Goal: Task Accomplishment & Management: Use online tool/utility

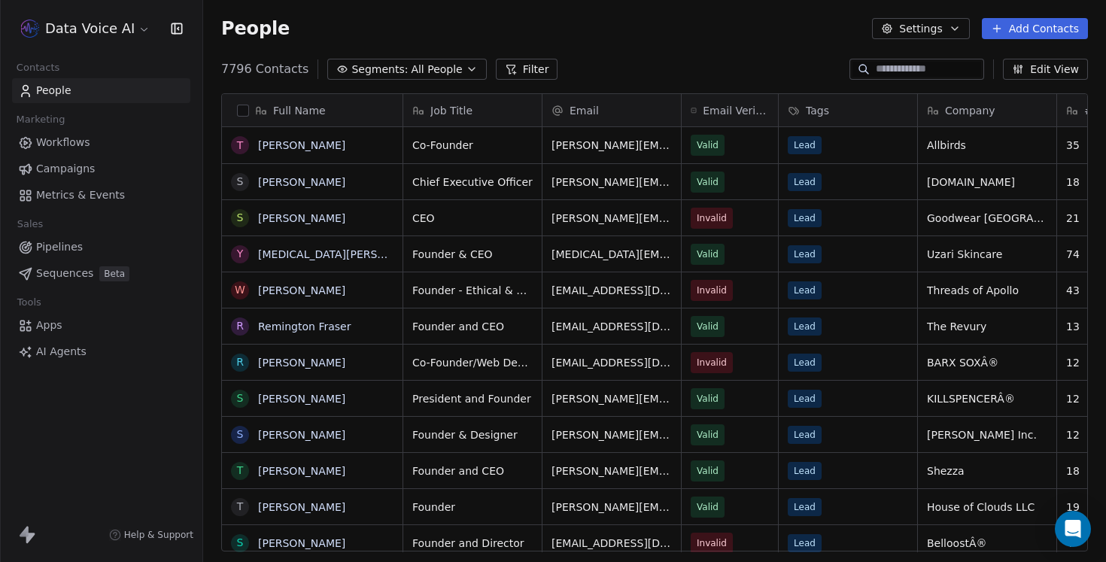
scroll to position [494, 903]
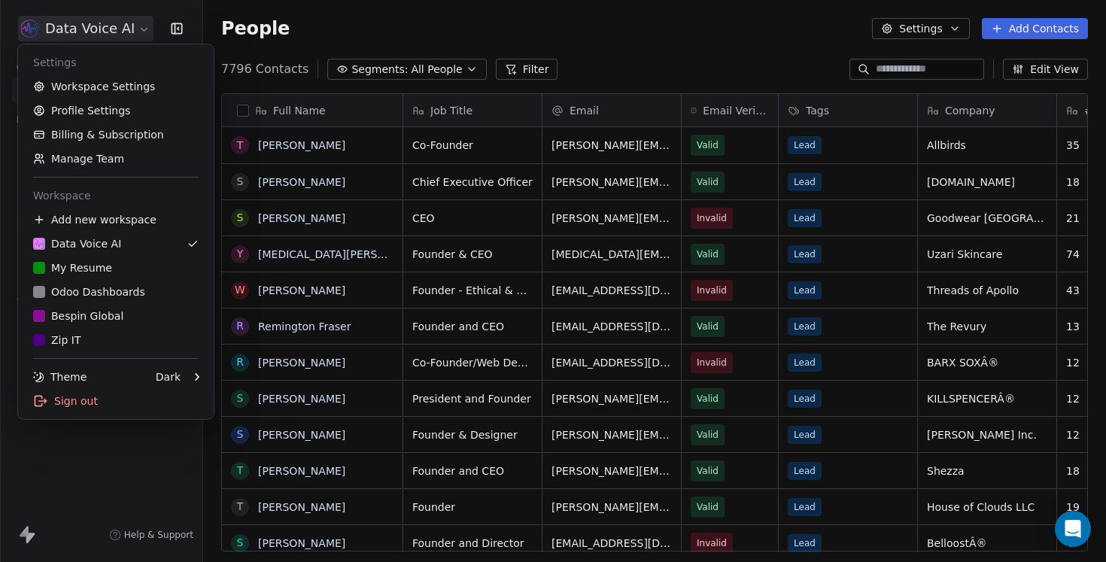
click at [111, 29] on html "Data Voice AI Contacts People Marketing Workflows Campaigns Metrics & Events Sa…" at bounding box center [553, 281] width 1106 height 562
click at [429, 30] on html "Data Voice AI Contacts People Marketing Workflows Campaigns Metrics & Events Sa…" at bounding box center [553, 281] width 1106 height 562
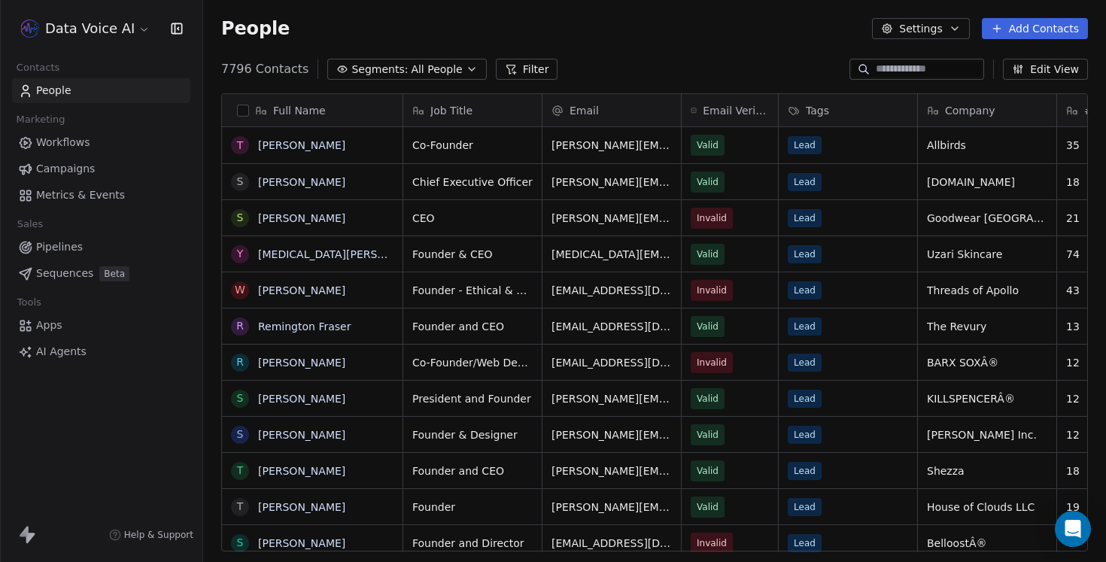
click at [60, 141] on span "Workflows" at bounding box center [63, 143] width 54 height 16
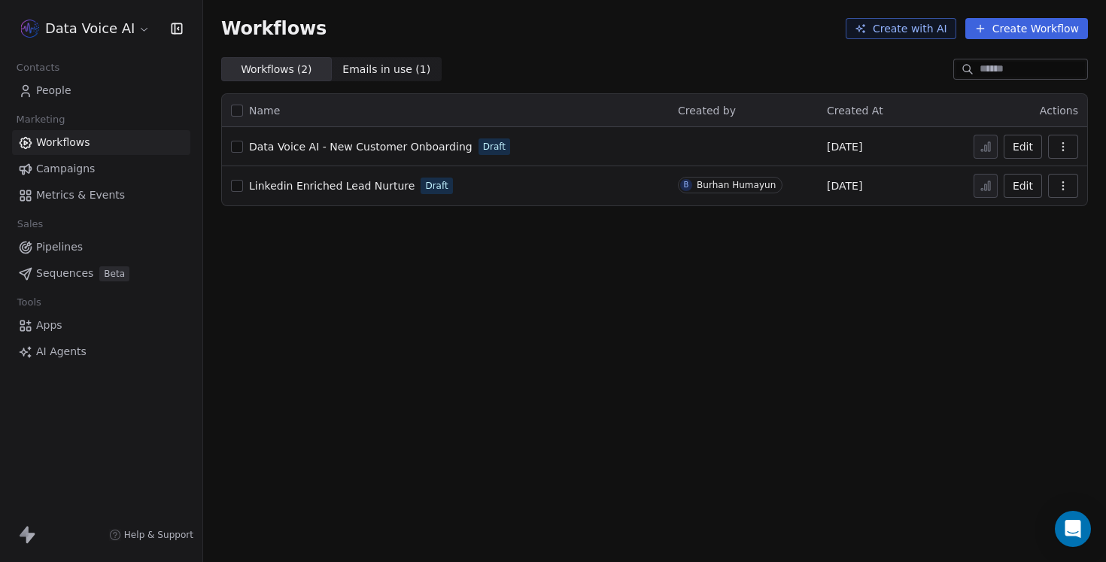
click at [81, 167] on span "Campaigns" at bounding box center [65, 169] width 59 height 16
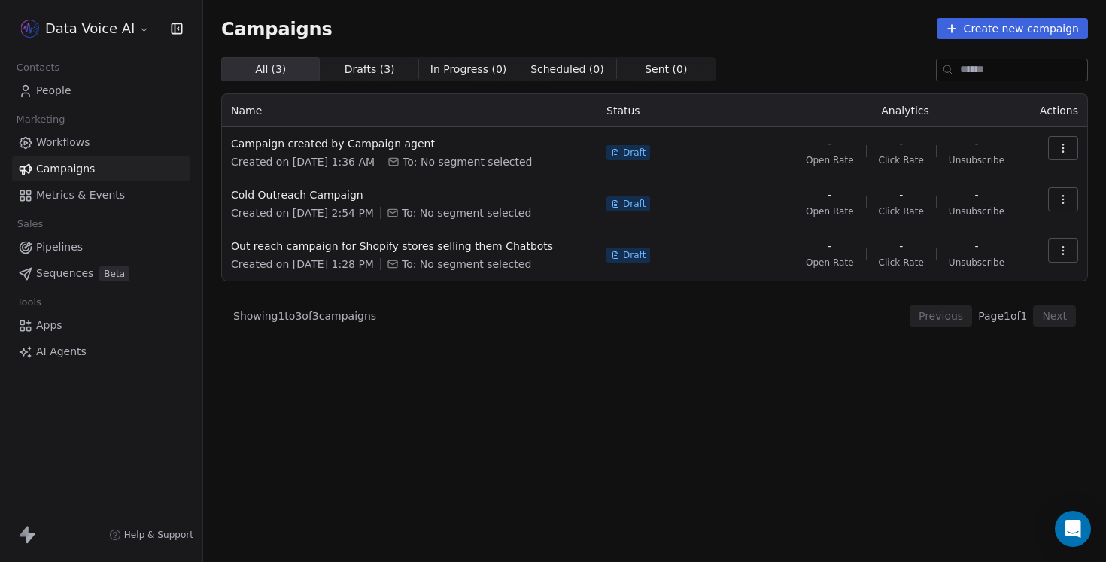
click at [77, 272] on span "Sequences" at bounding box center [64, 274] width 57 height 16
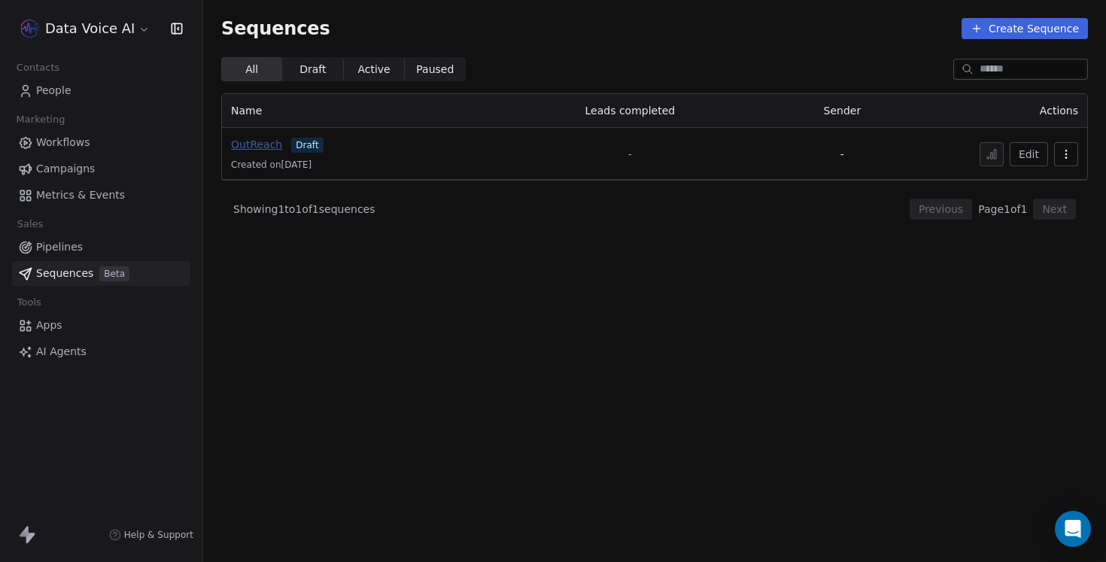
click at [251, 149] on span "OutReach" at bounding box center [256, 144] width 51 height 12
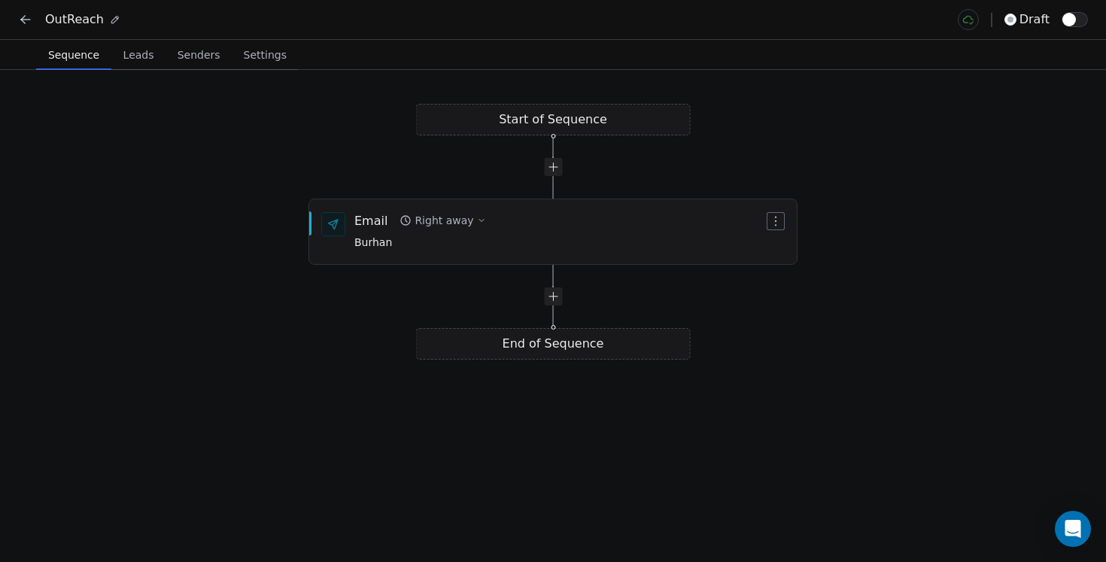
click at [142, 59] on span "Leads" at bounding box center [138, 54] width 43 height 21
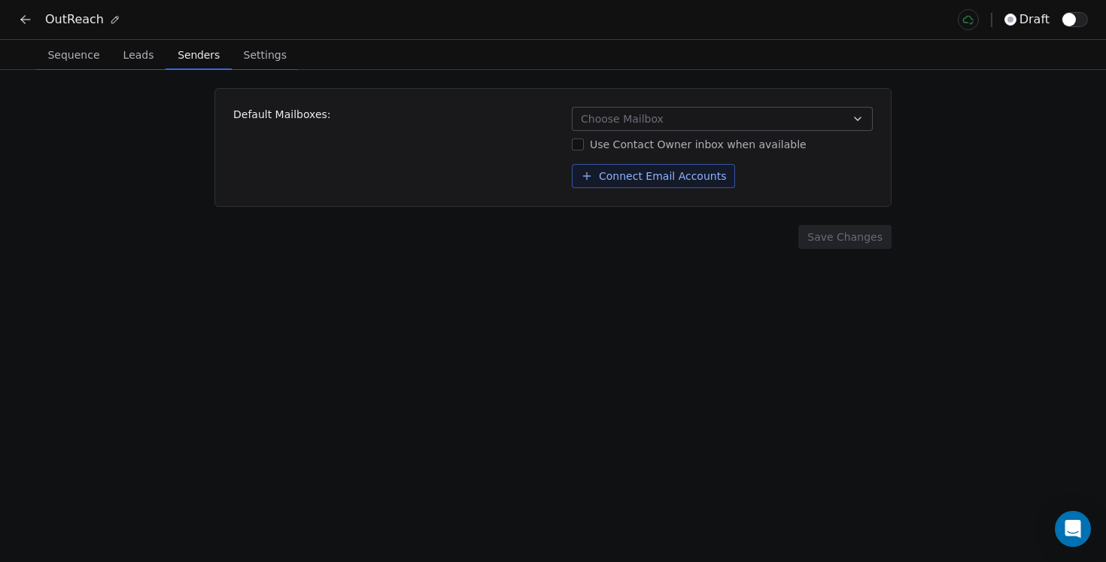
click at [189, 53] on span "Senders" at bounding box center [199, 54] width 54 height 21
click at [723, 124] on button "Choose Mailbox" at bounding box center [722, 119] width 301 height 24
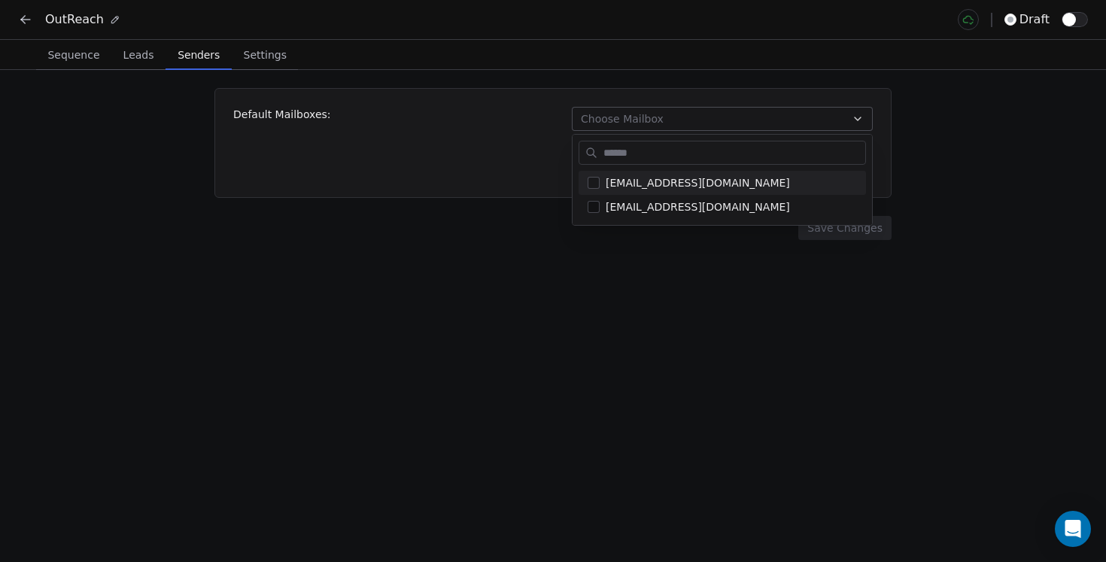
click at [723, 125] on html "OutReach draft Sequence Sequence Leads Leads Senders Senders Settings Settings …" at bounding box center [553, 281] width 1106 height 562
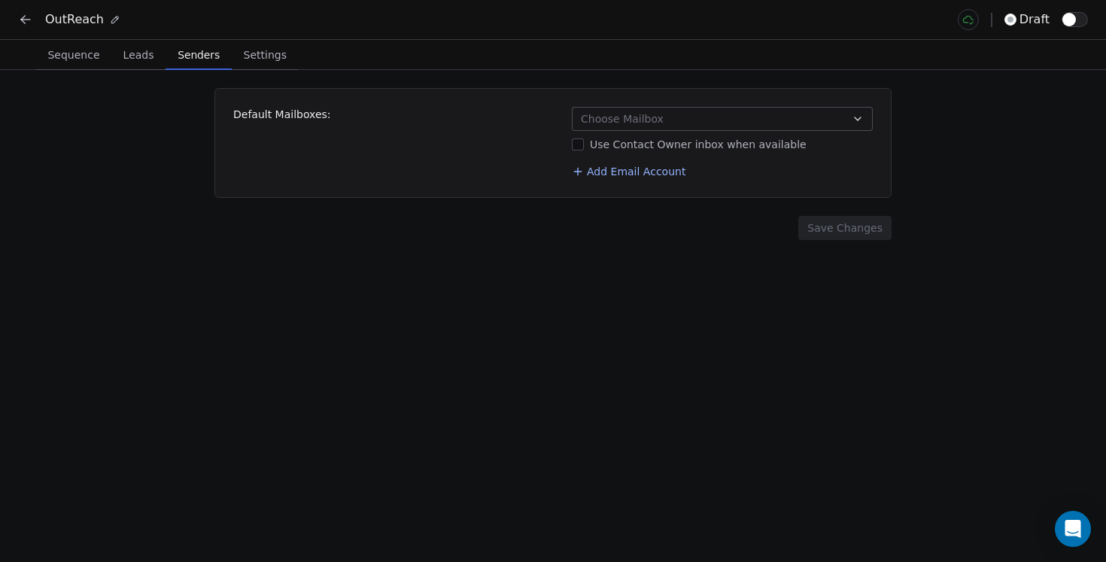
click at [270, 58] on span "Settings" at bounding box center [265, 54] width 55 height 21
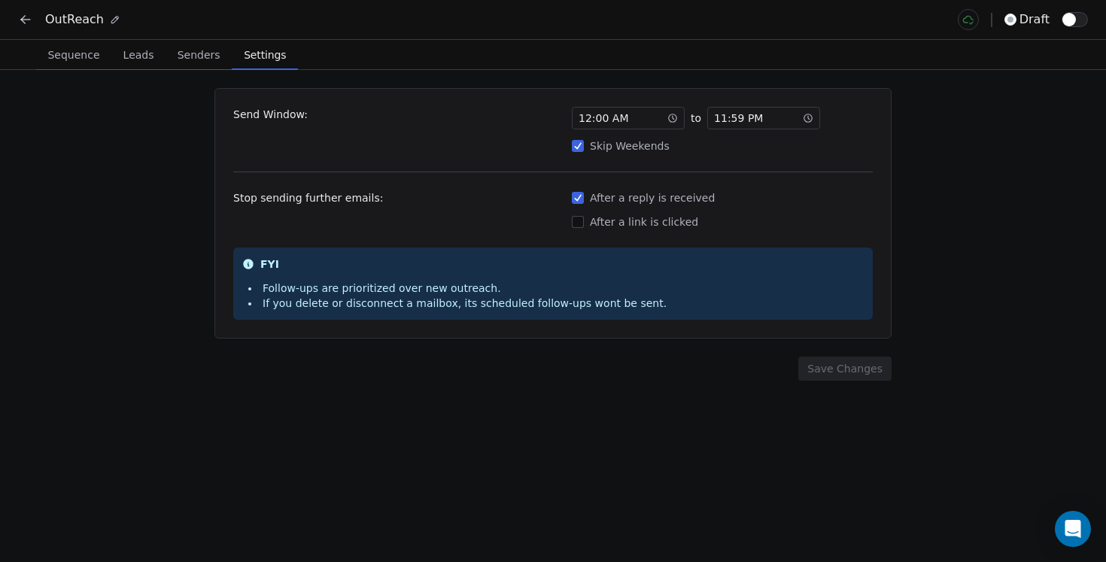
click at [62, 57] on span "Sequence" at bounding box center [73, 54] width 64 height 21
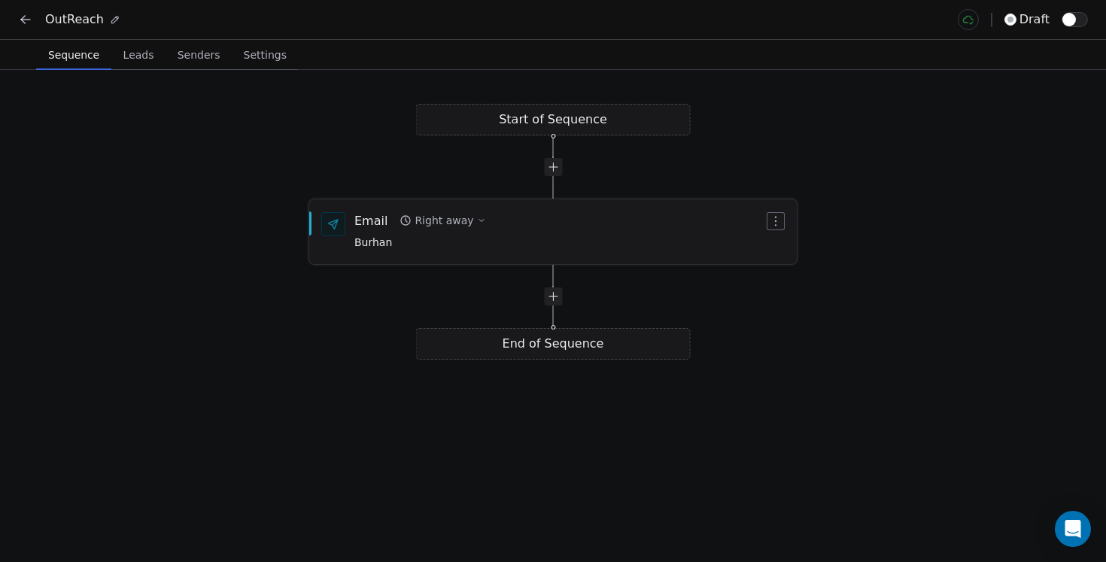
click at [490, 233] on div "Email Right away Burhan" at bounding box center [558, 231] width 409 height 39
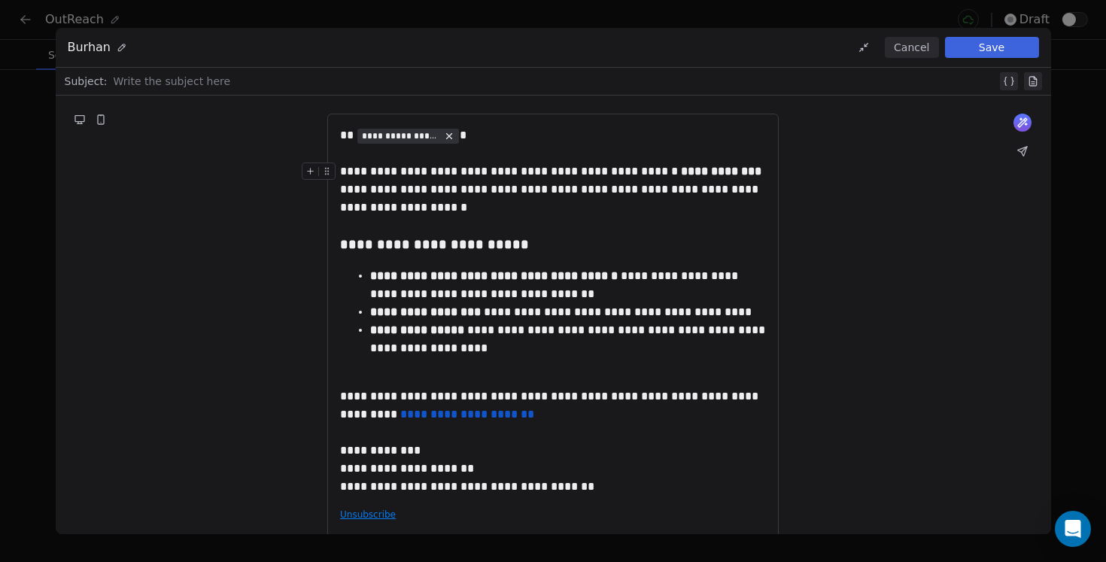
click at [981, 50] on button "Save" at bounding box center [992, 47] width 94 height 21
